Goal: Transaction & Acquisition: Purchase product/service

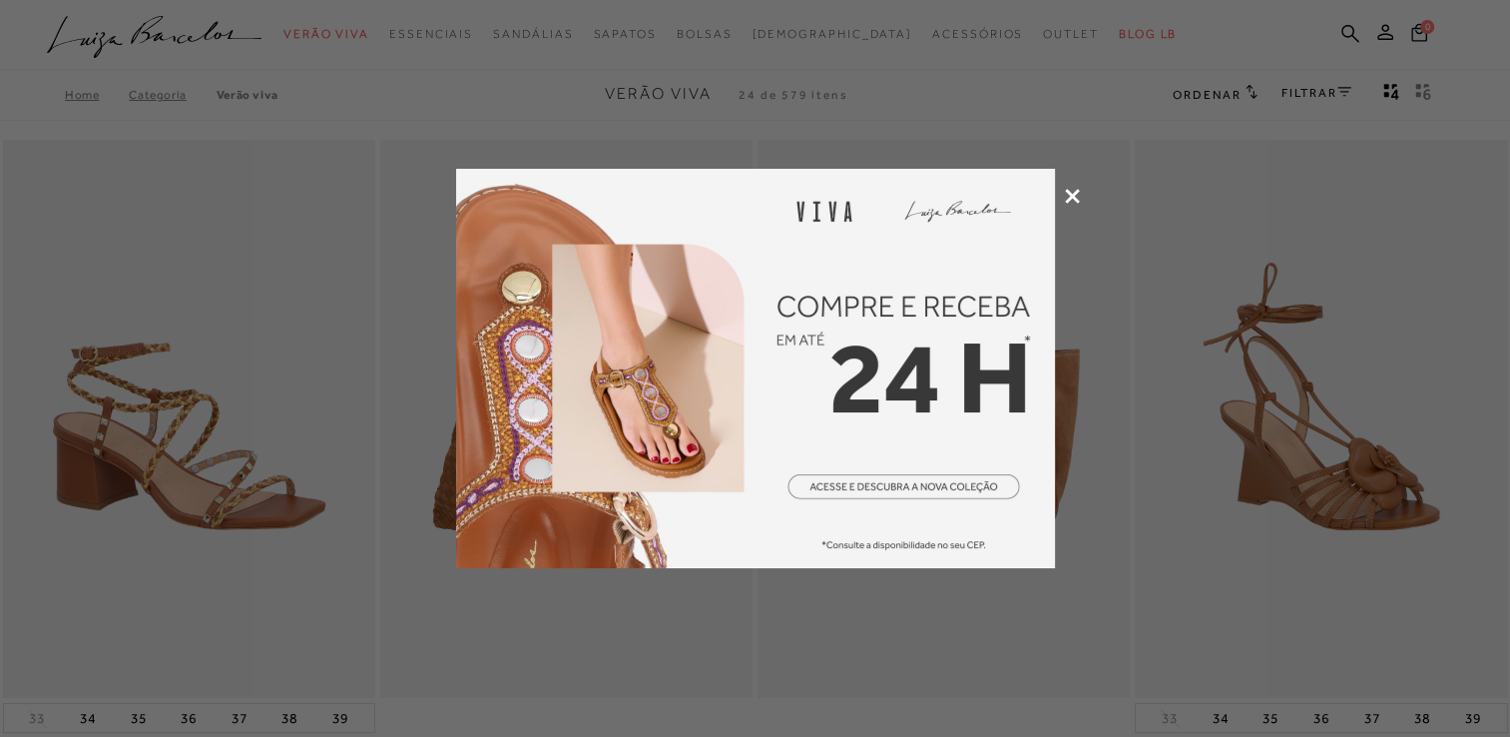
click at [1074, 192] on icon at bounding box center [1072, 196] width 15 height 15
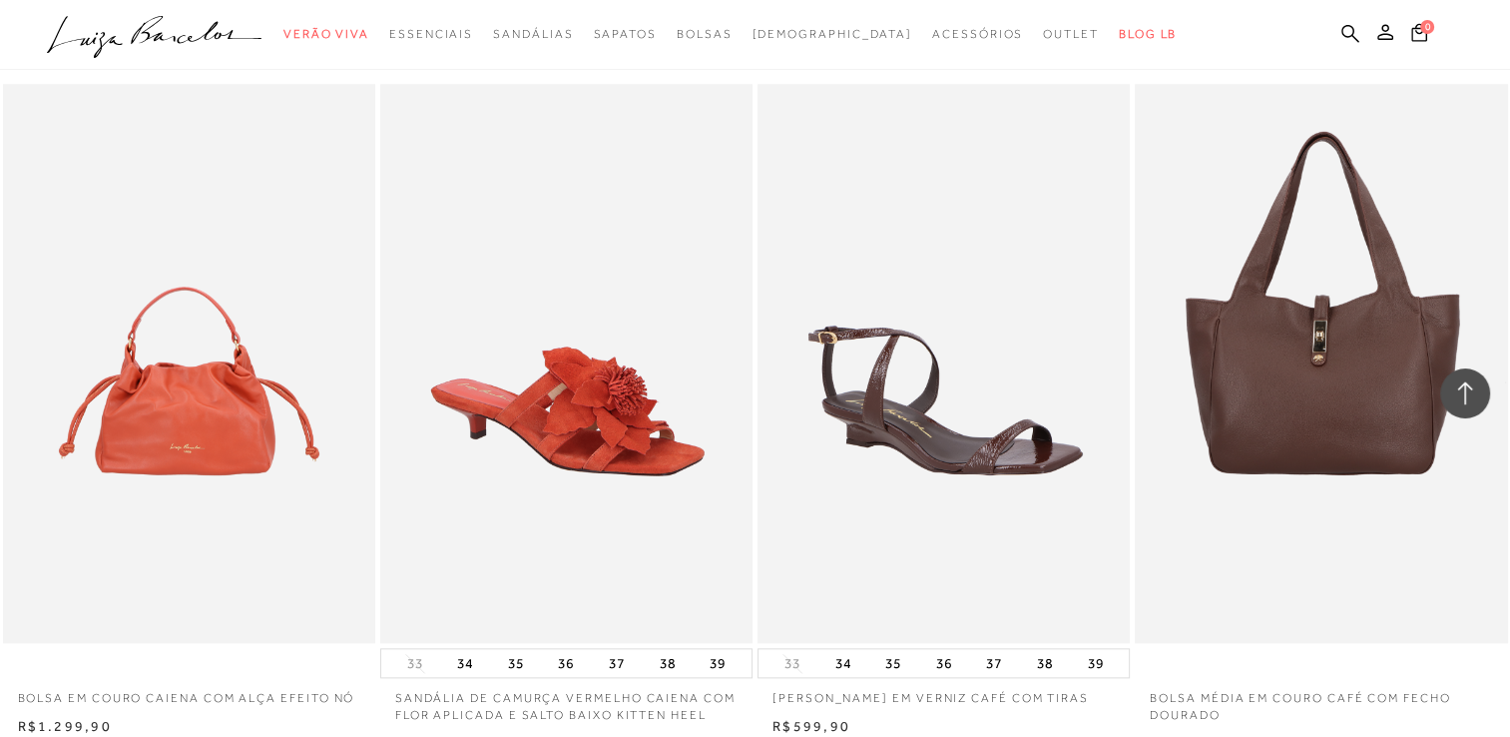
scroll to position [2196, 0]
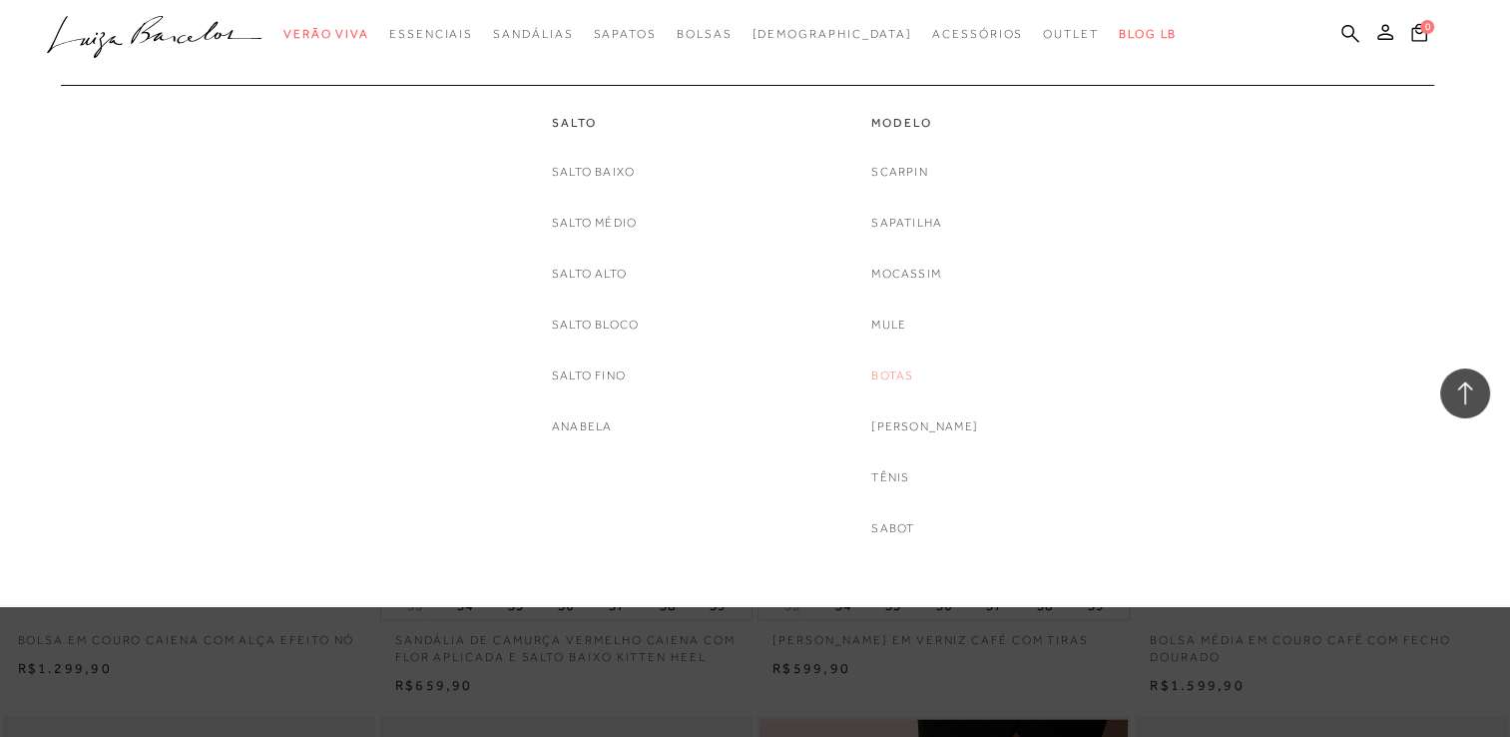
click at [913, 367] on link "Botas" at bounding box center [892, 375] width 42 height 21
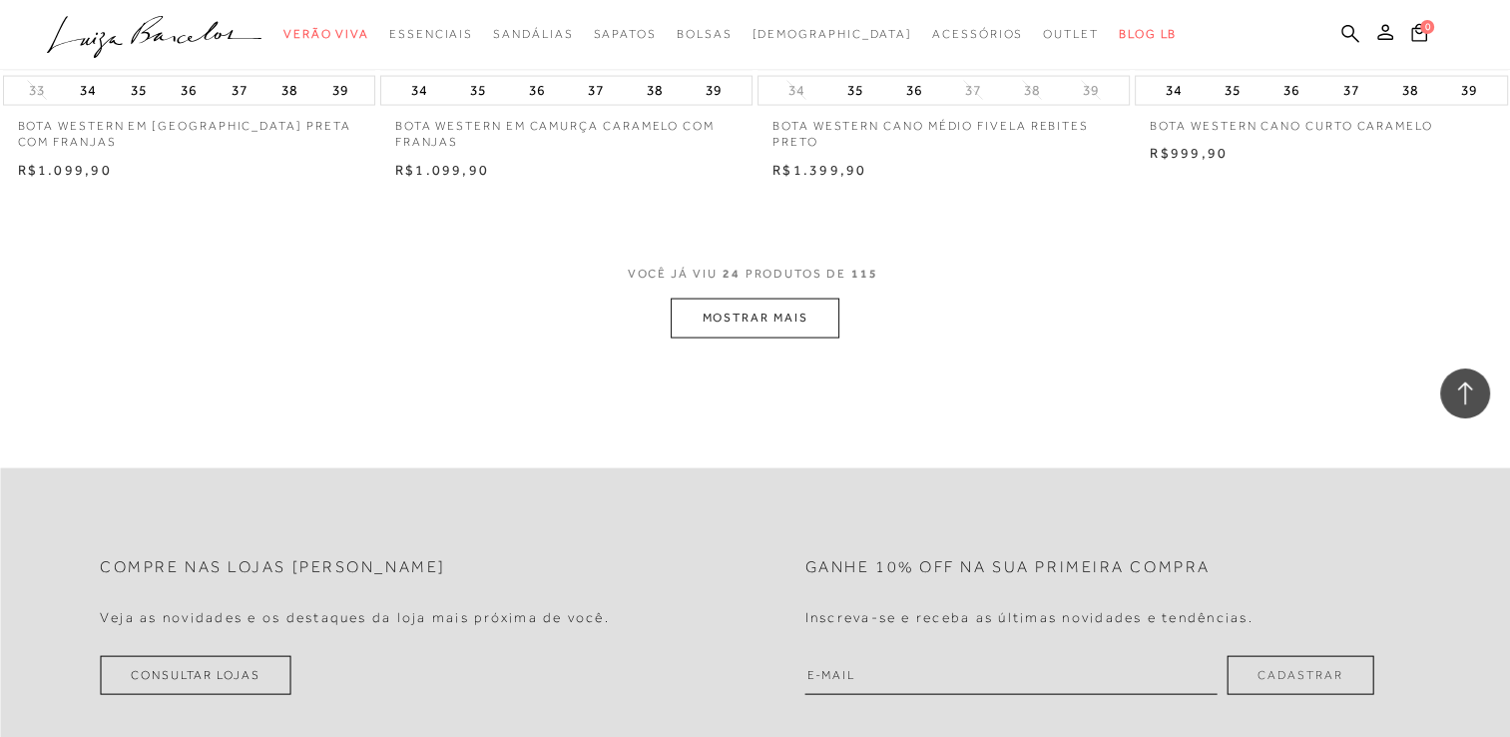
scroll to position [4093, 0]
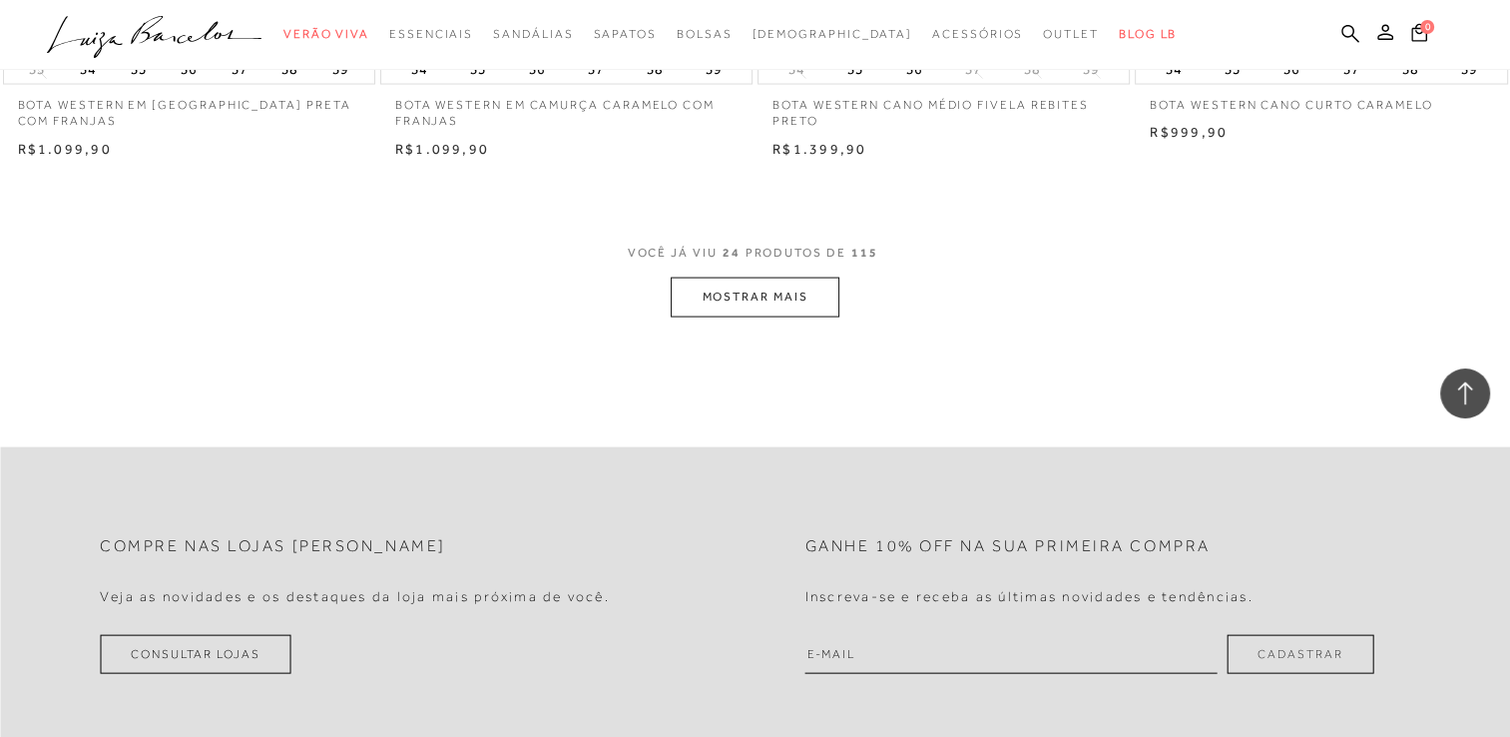
click at [806, 293] on button "MOSTRAR MAIS" at bounding box center [755, 297] width 168 height 39
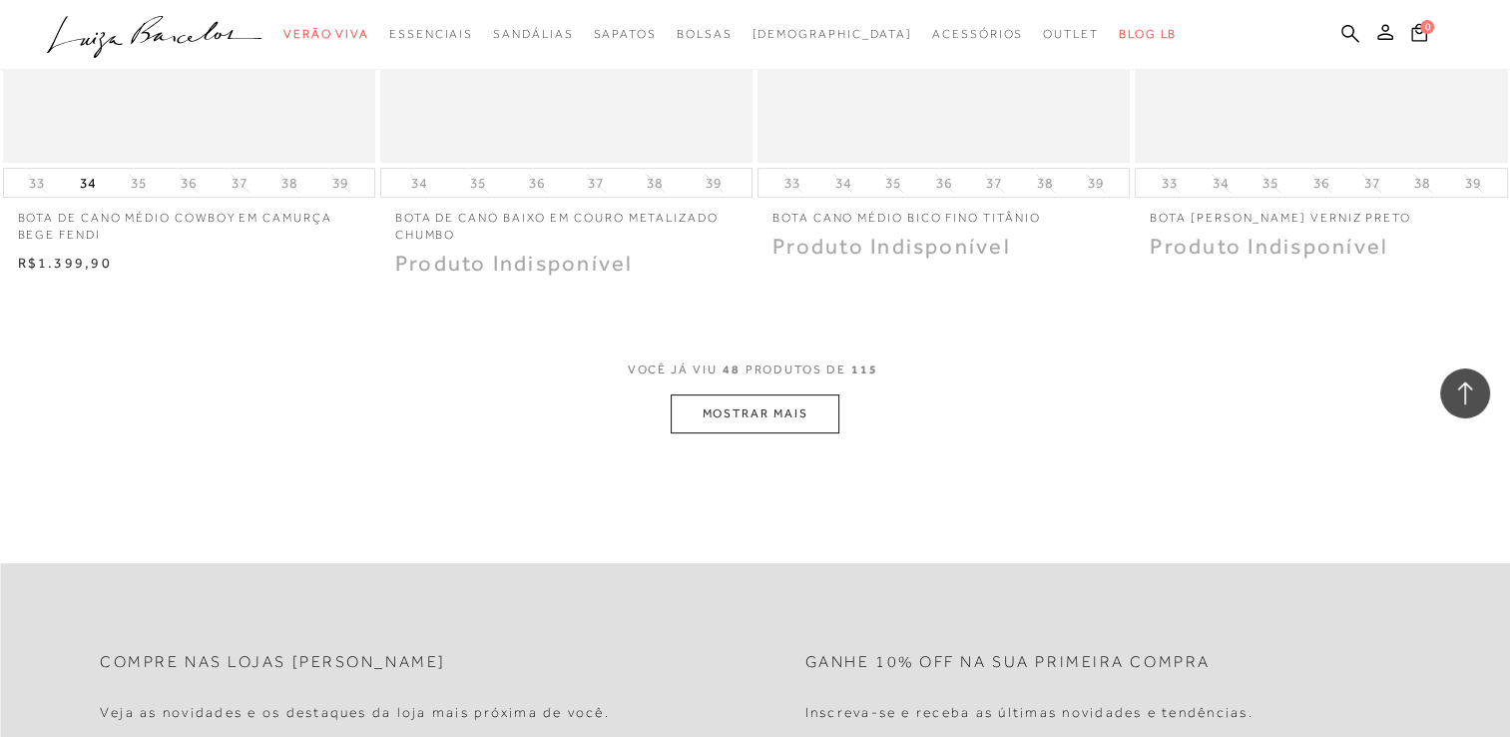
scroll to position [8186, 0]
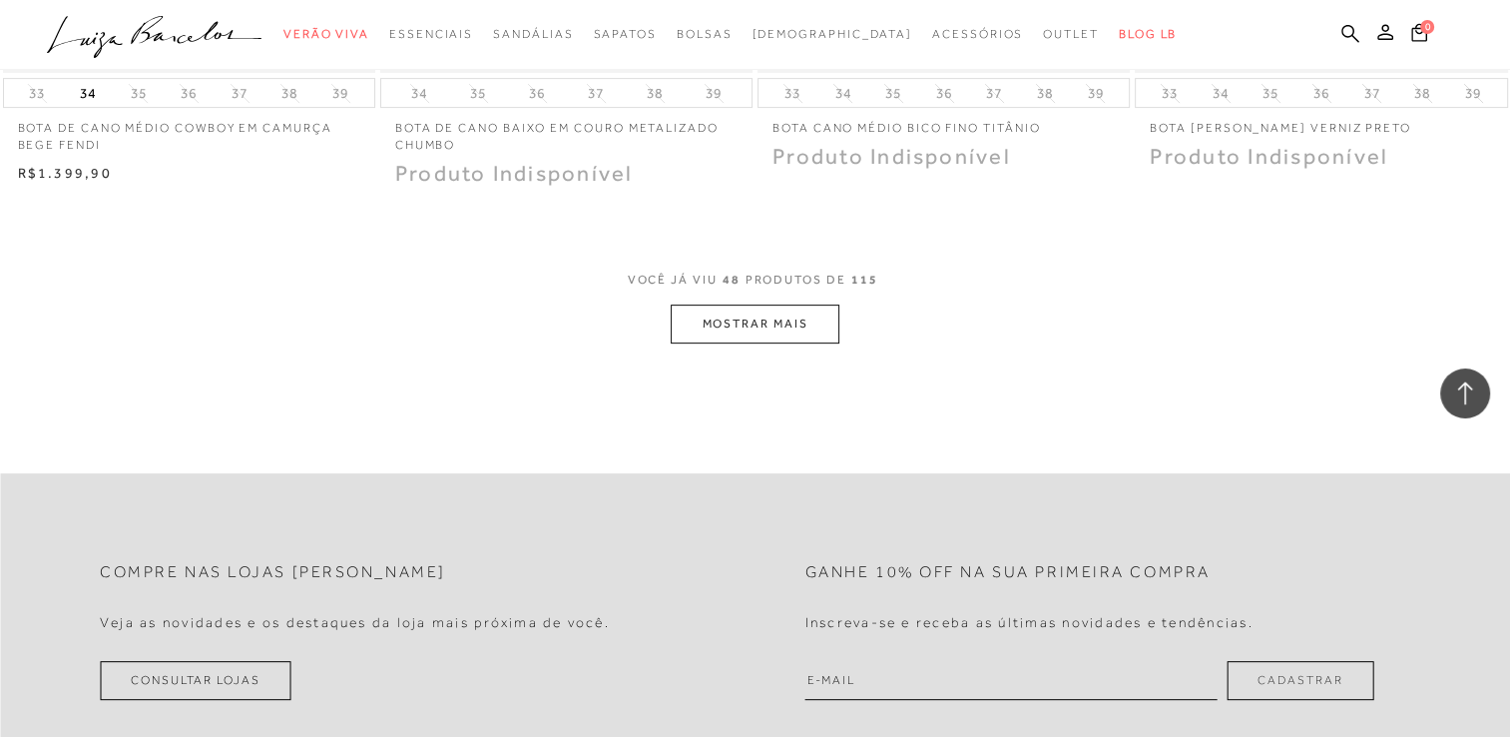
click at [703, 323] on button "MOSTRAR MAIS" at bounding box center [755, 323] width 168 height 39
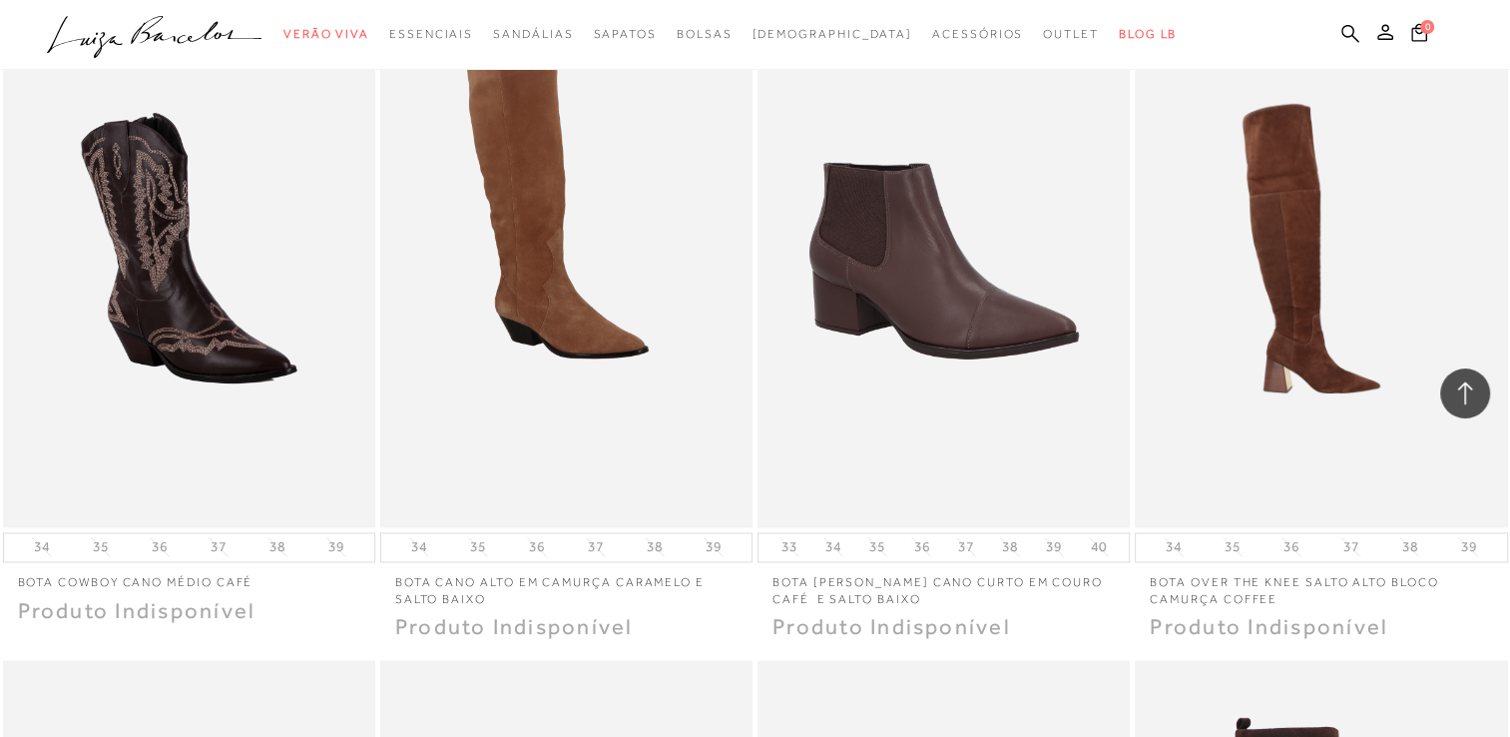
scroll to position [10482, 0]
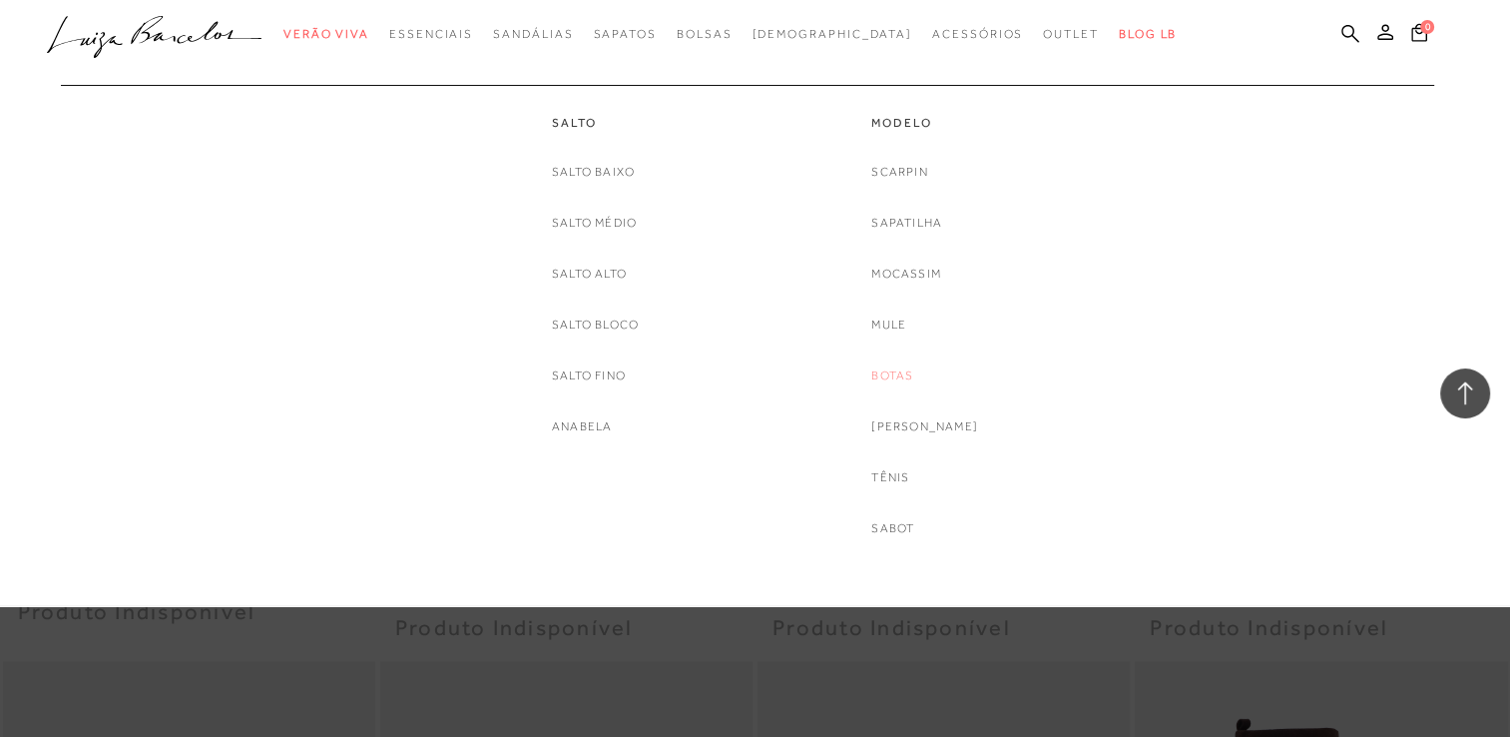
click at [913, 370] on link "Botas" at bounding box center [892, 375] width 42 height 21
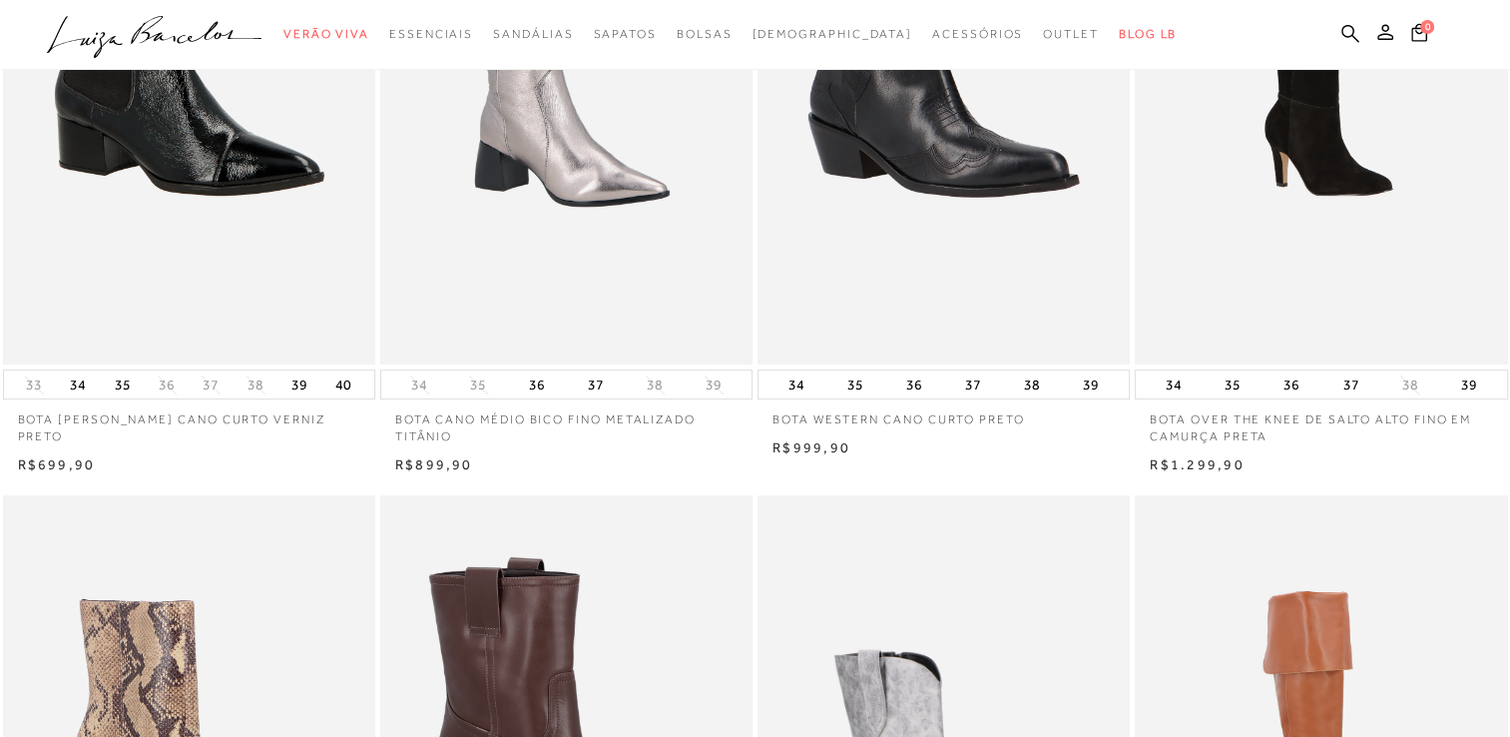
scroll to position [0, 0]
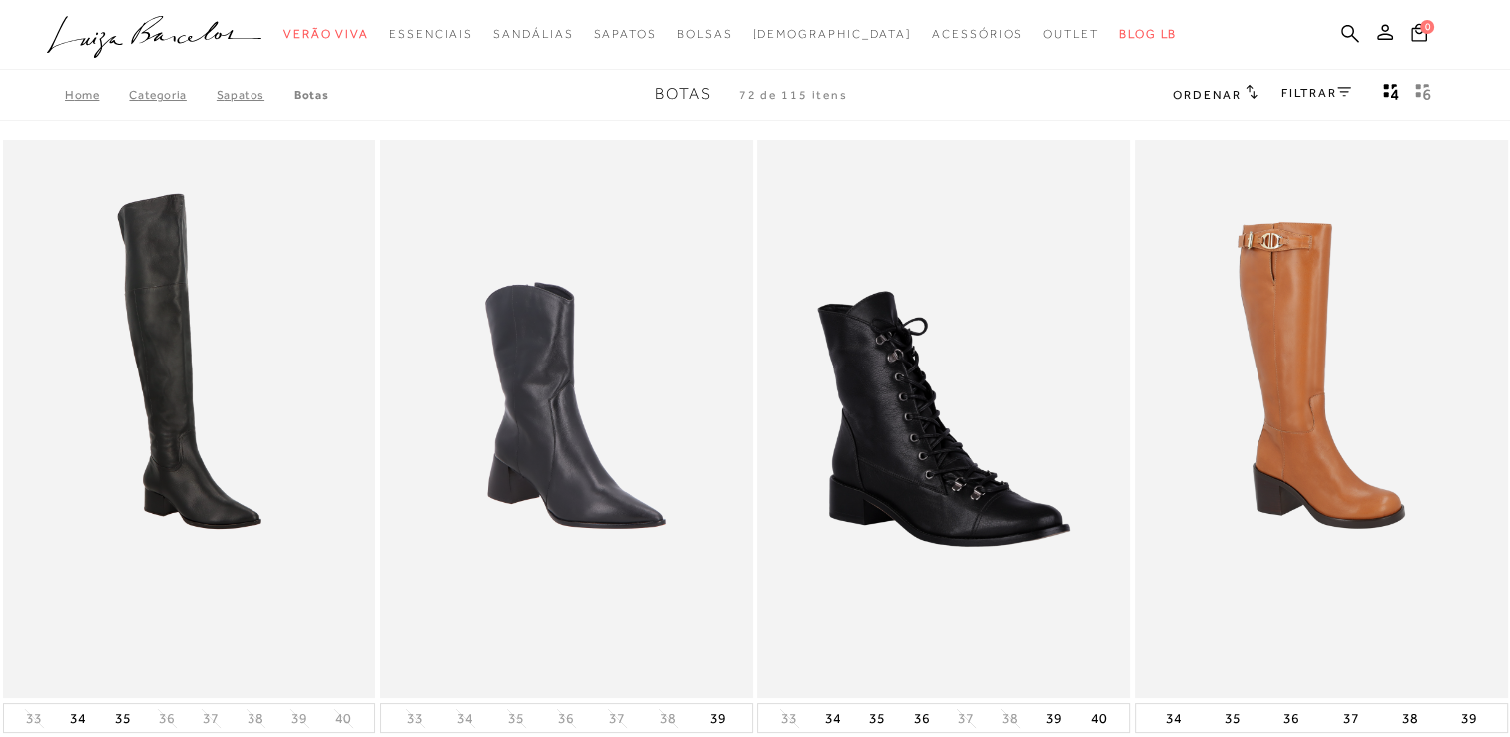
click at [1315, 80] on div "Home Categoria SAPATOS [GEOGRAPHIC_DATA] Botas 72 de 115 itens Ordenar Ordenar …" at bounding box center [755, 95] width 1510 height 52
click at [1321, 97] on link "FILTRAR" at bounding box center [1317, 93] width 70 height 14
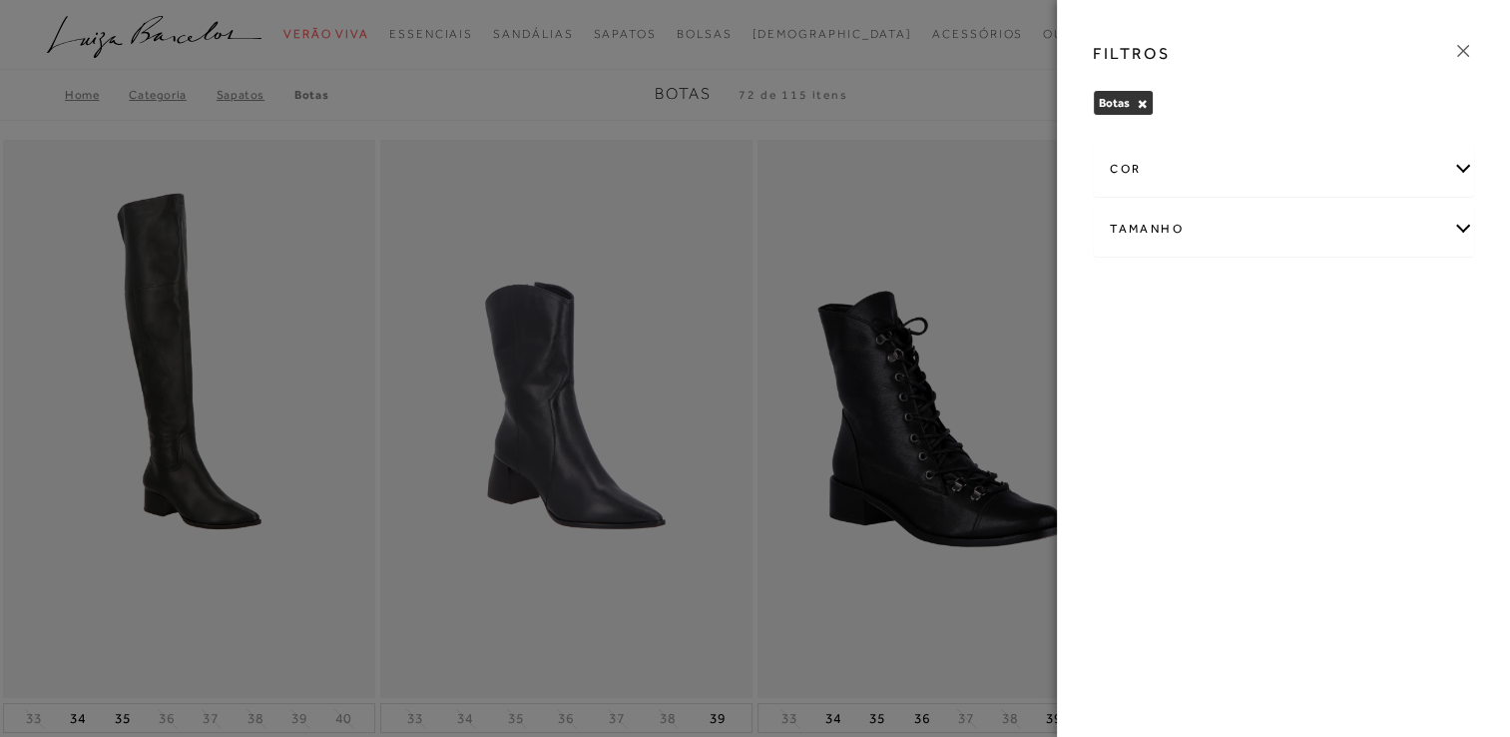
click at [1297, 207] on div "Tamanho" at bounding box center [1283, 229] width 379 height 53
click at [1147, 336] on label "39" at bounding box center [1133, 346] width 46 height 43
click at [1126, 339] on input "39" at bounding box center [1116, 349] width 20 height 20
checkbox input "true"
click at [1187, 344] on span "40" at bounding box center [1181, 345] width 29 height 15
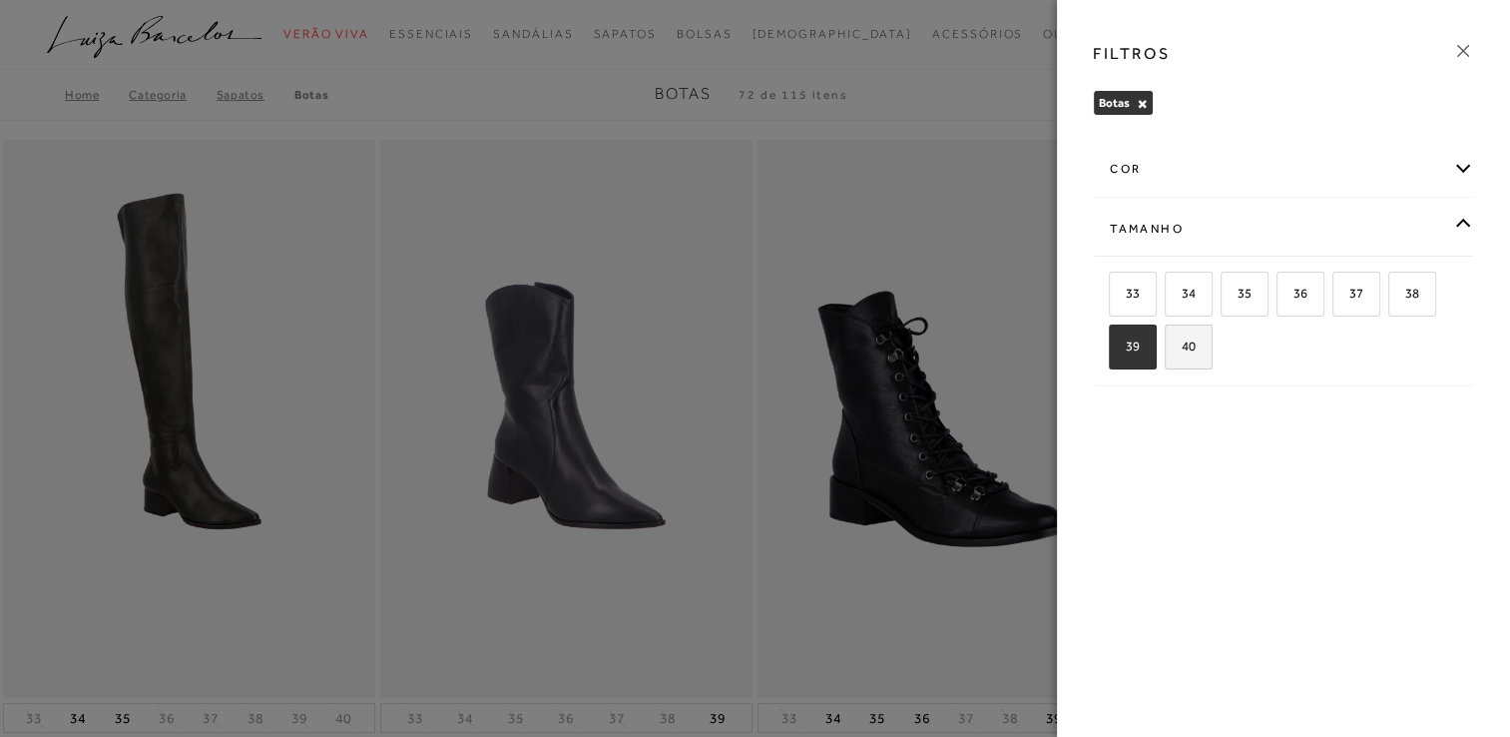
click at [1182, 344] on input "40" at bounding box center [1172, 349] width 20 height 20
checkbox input "true"
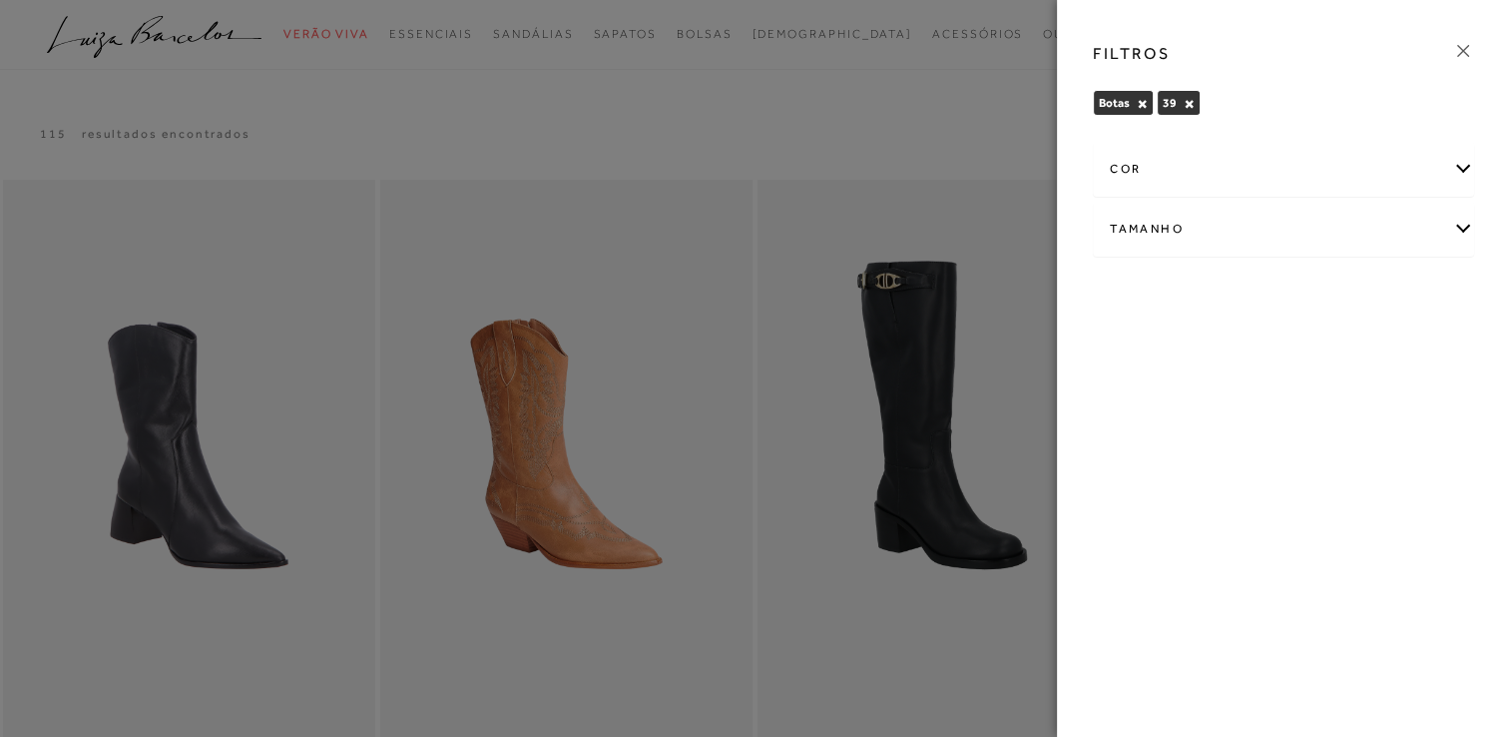
click at [1207, 234] on div "Tamanho" at bounding box center [1283, 229] width 379 height 53
click at [1202, 336] on label "40" at bounding box center [1189, 346] width 46 height 43
click at [1182, 339] on input "40" at bounding box center [1172, 349] width 20 height 20
checkbox input "true"
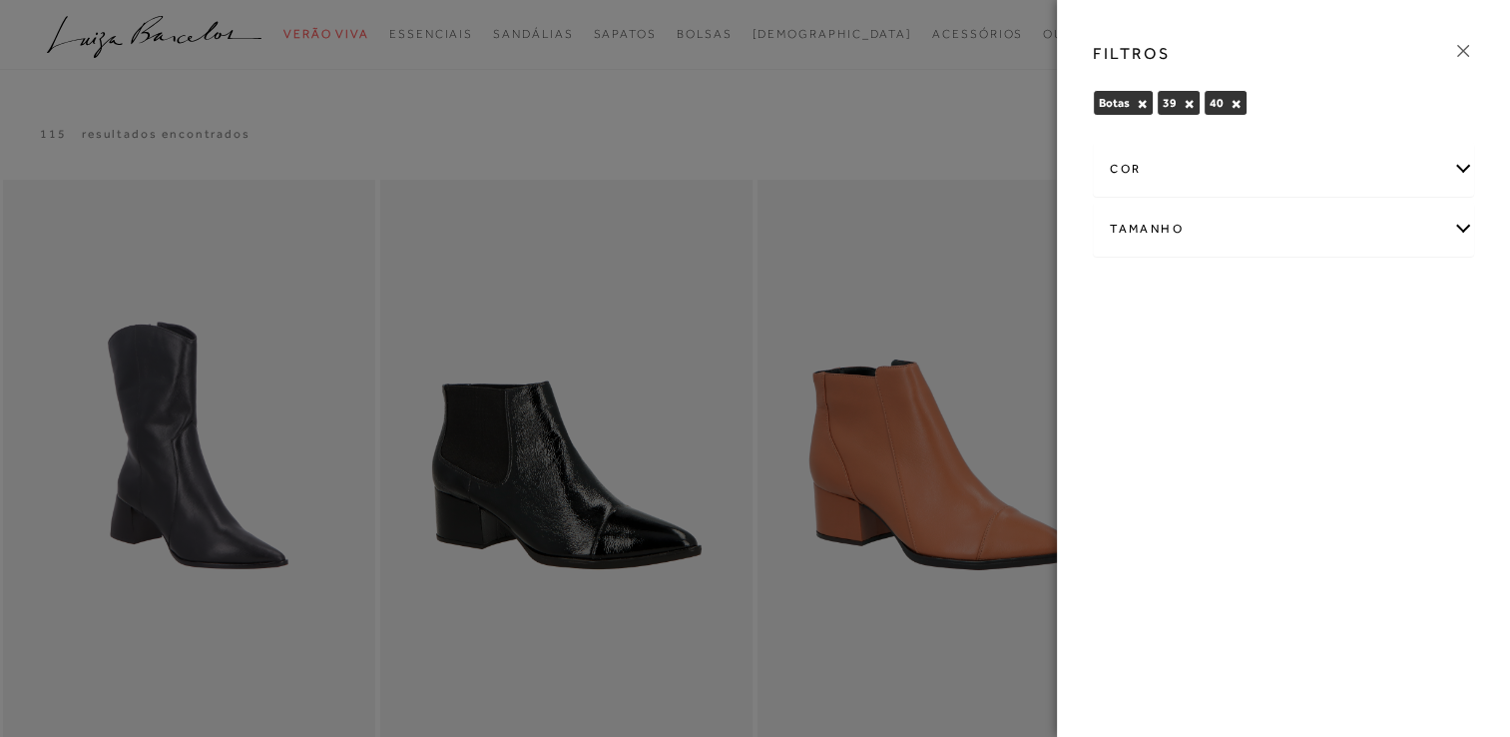
click at [1460, 50] on icon at bounding box center [1463, 51] width 22 height 22
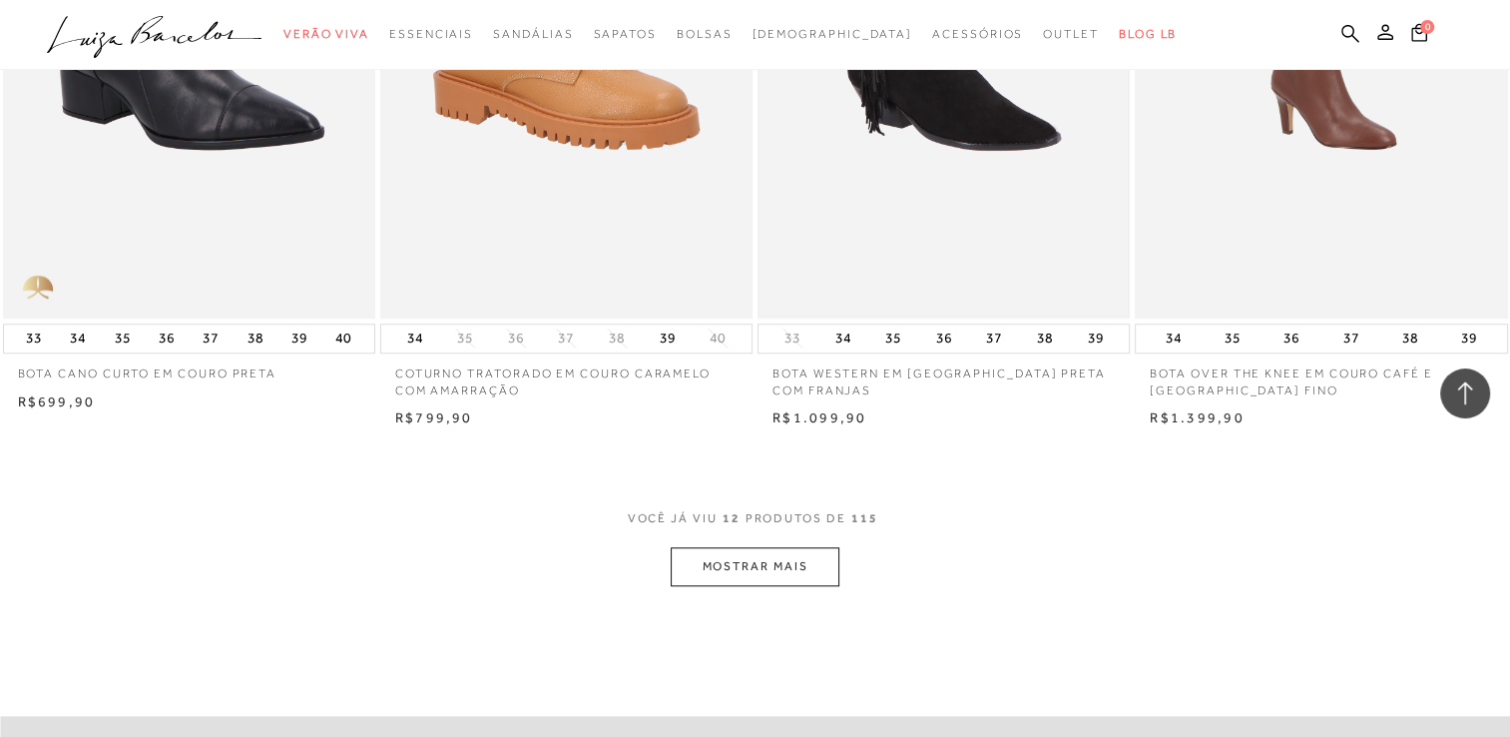
scroll to position [1797, 0]
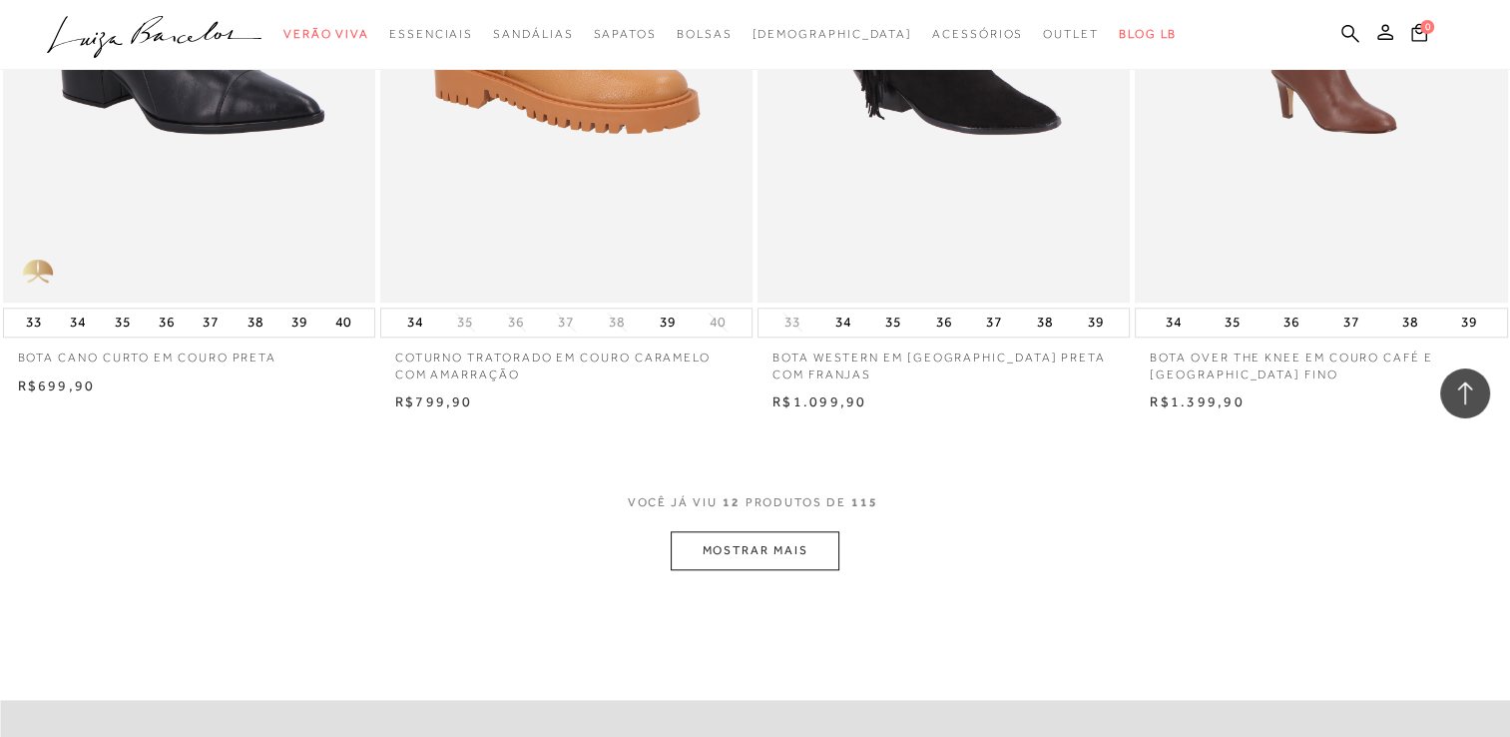
click at [773, 570] on button "MOSTRAR MAIS" at bounding box center [755, 550] width 168 height 39
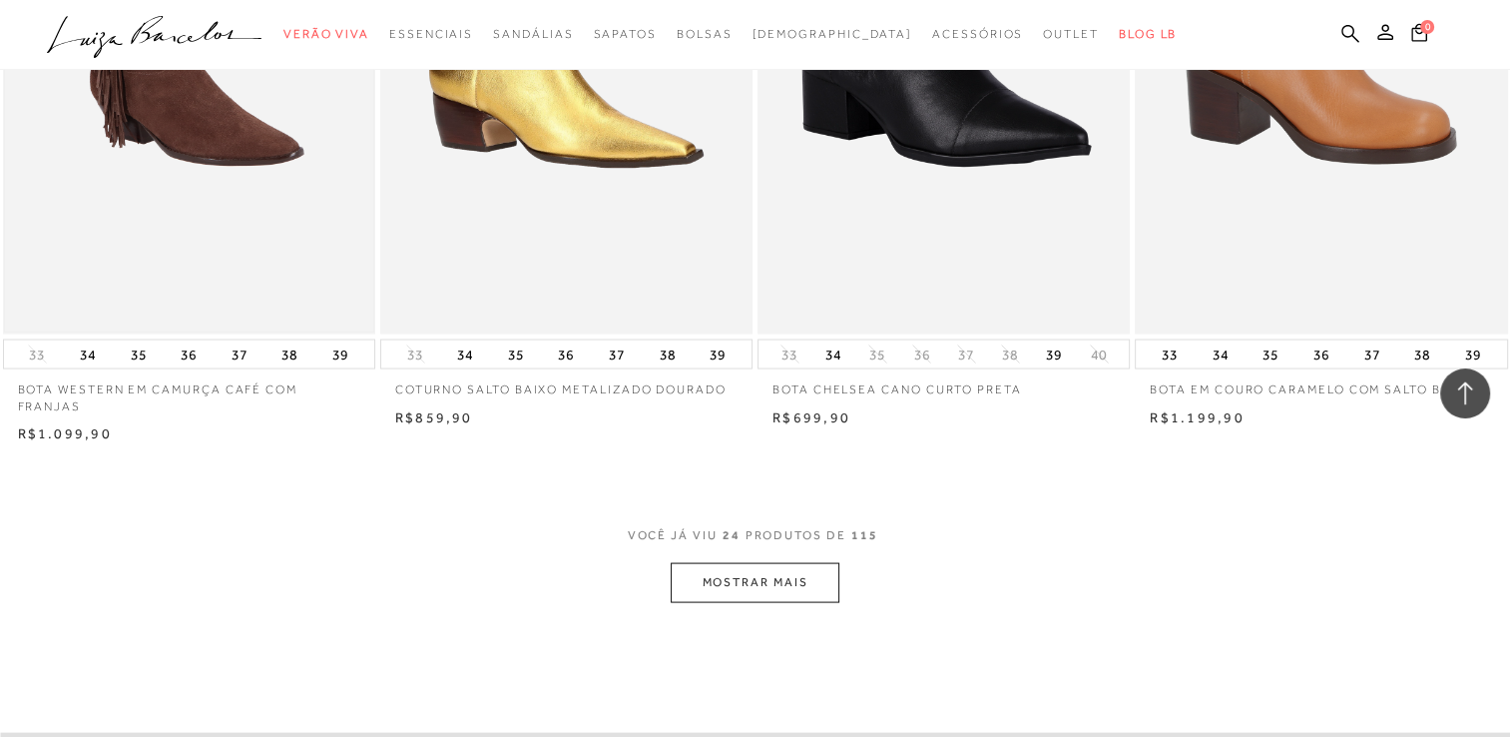
scroll to position [3893, 0]
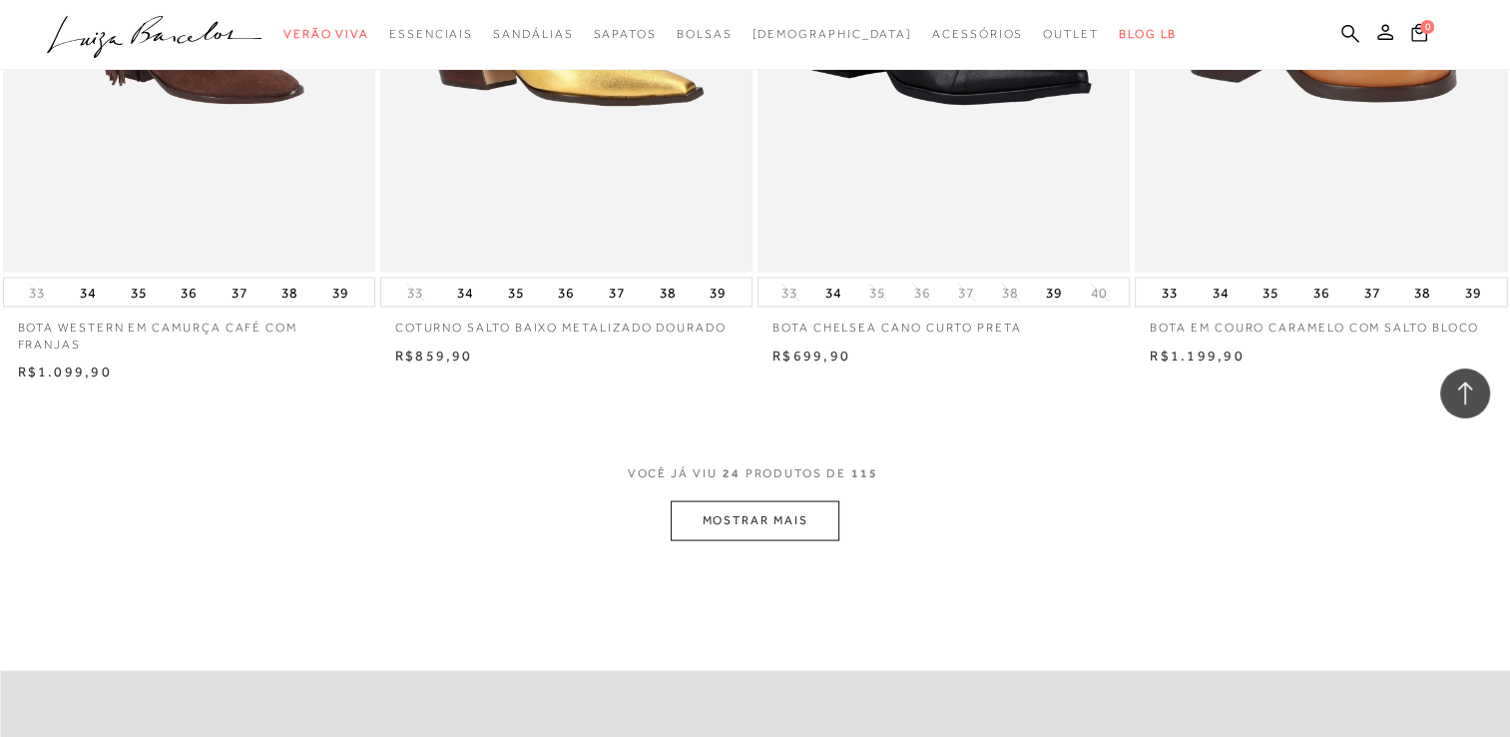
click at [766, 535] on button "MOSTRAR MAIS" at bounding box center [755, 520] width 168 height 39
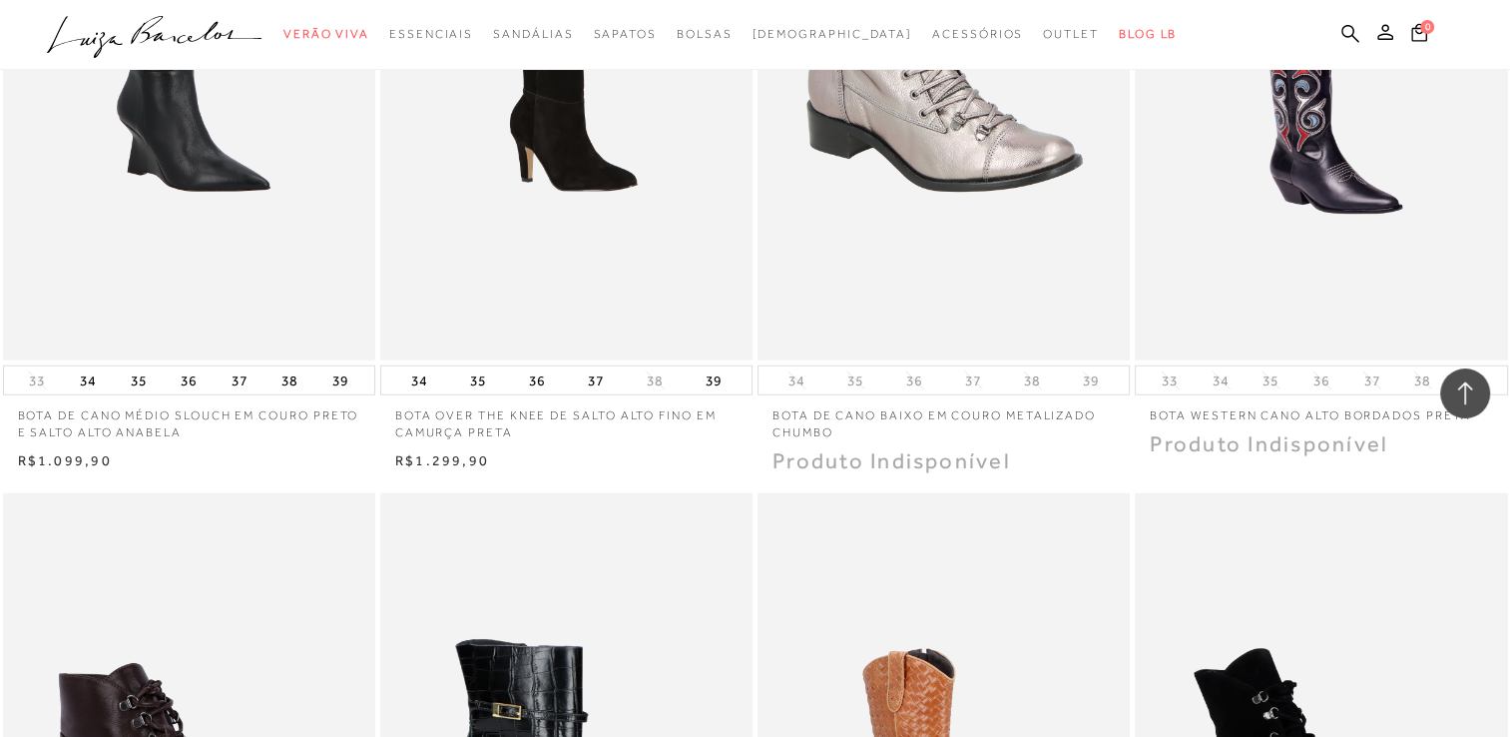
scroll to position [5191, 0]
